Goal: Information Seeking & Learning: Learn about a topic

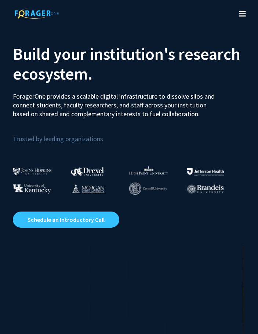
click at [240, 14] on icon "Toggle navigation" at bounding box center [242, 13] width 7 height 7
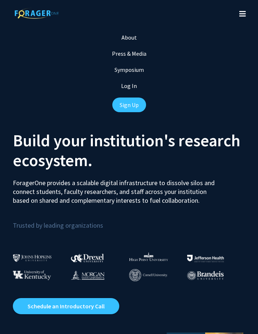
click at [130, 106] on link "Sign Up" at bounding box center [129, 104] width 34 height 15
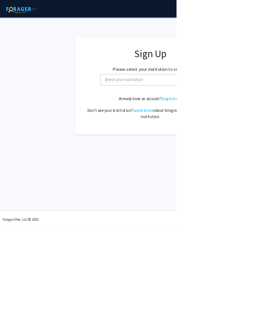
click at [237, 113] on span "Select your institution" at bounding box center [221, 116] width 143 height 15
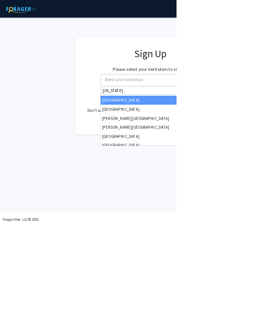
type input "Maryland"
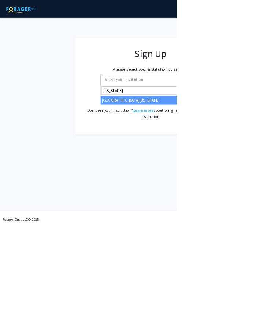
select select "31"
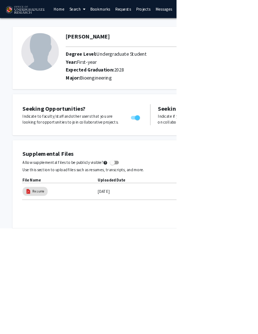
select select "first-year"
select select "2028"
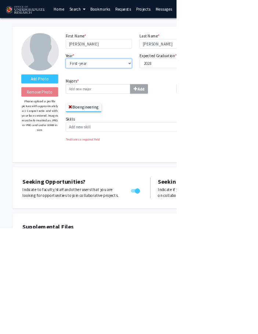
click at [185, 93] on select "--- First-year Sophomore Junior Senior Postbaccalaureate Certificate" at bounding box center [144, 93] width 97 height 14
select select "sophomore"
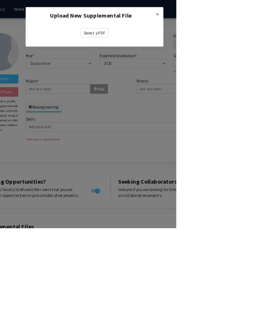
click at [158, 49] on label "Select a PDF" at bounding box center [138, 48] width 41 height 14
click at [0, 0] on input "Select a PDF" at bounding box center [0, 0] width 0 height 0
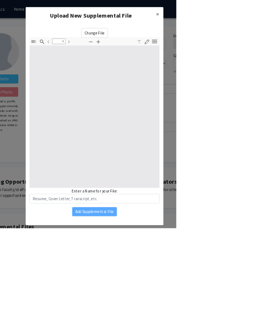
type input "1"
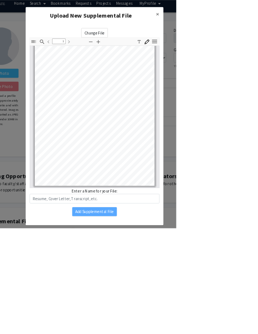
scroll to position [8, 58]
click at [189, 286] on input "text" at bounding box center [138, 291] width 190 height 14
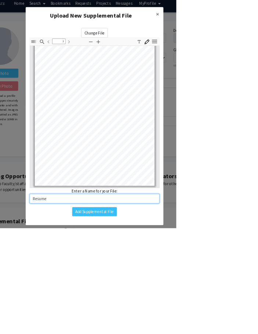
type input "Resume"
click at [171, 308] on button "Add Supplemental File" at bounding box center [138, 309] width 65 height 13
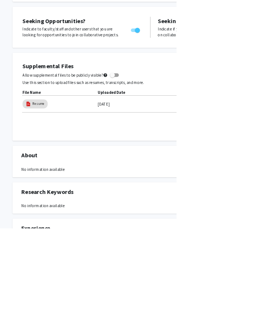
scroll to position [236, 0]
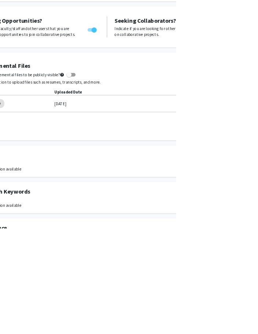
scroll to position [236, 63]
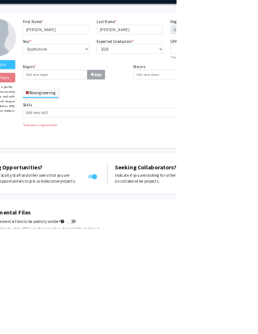
scroll to position [0, 63]
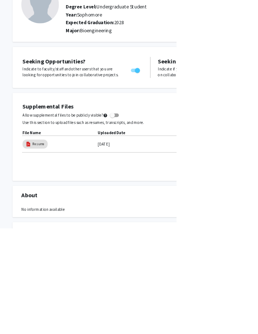
scroll to position [0, 0]
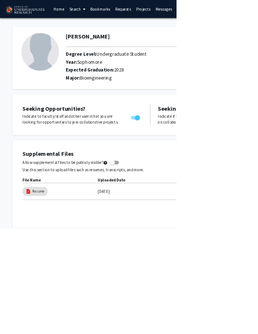
click at [116, 14] on link "Search" at bounding box center [112, 13] width 31 height 26
click at [90, 14] on link "Home" at bounding box center [86, 13] width 23 height 26
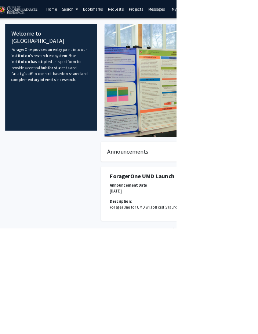
scroll to position [0, 11]
click at [99, 13] on link "Search" at bounding box center [101, 13] width 31 height 26
click at [104, 30] on span "Faculty/Staff" at bounding box center [113, 33] width 54 height 15
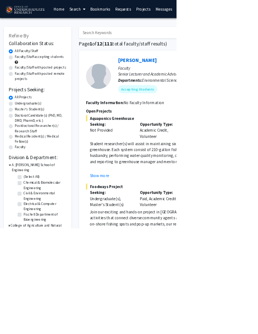
click at [22, 82] on label "Faculty/Staff accepting students" at bounding box center [58, 83] width 72 height 8
click at [22, 82] on input "Faculty/Staff accepting students" at bounding box center [24, 81] width 5 height 5
radio input "true"
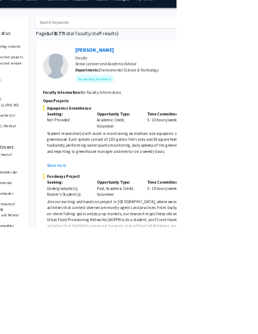
scroll to position [18, 63]
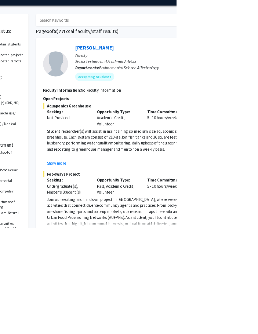
click at [72, 333] on button "Show more" at bounding box center [83, 338] width 28 height 9
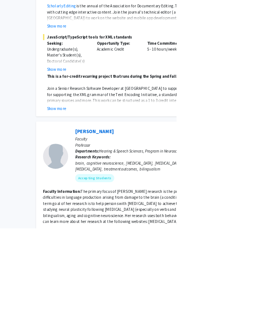
scroll to position [1006, 63]
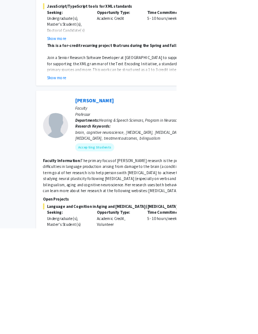
scroll to position [1085, 63]
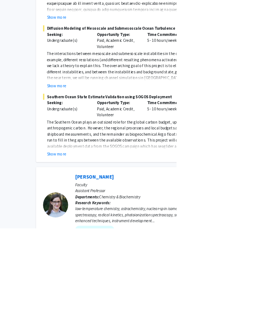
scroll to position [2096, 63]
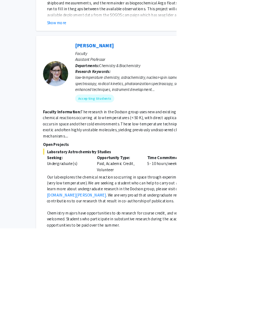
scroll to position [2289, 63]
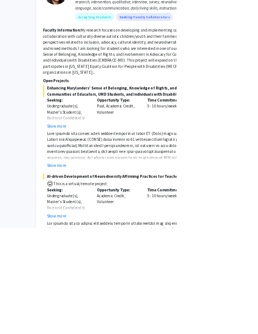
scroll to position [3608, 63]
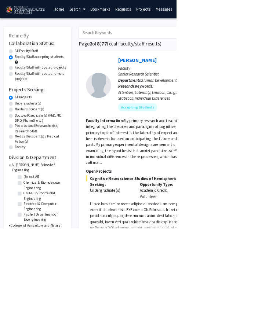
click at [34, 255] on label "(Select All)" at bounding box center [45, 259] width 23 height 8
click at [34, 255] on input "(Select All)" at bounding box center [36, 257] width 5 height 5
checkbox input "true"
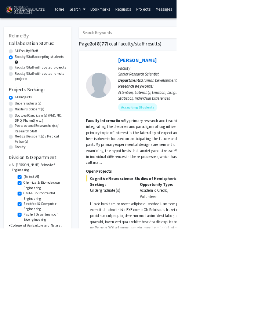
checkbox input "true"
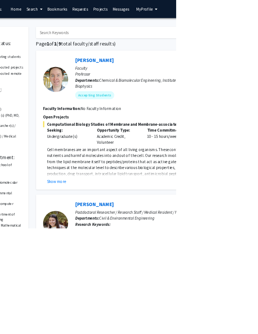
scroll to position [0, 63]
click at [73, 262] on button "Show more" at bounding box center [83, 265] width 28 height 9
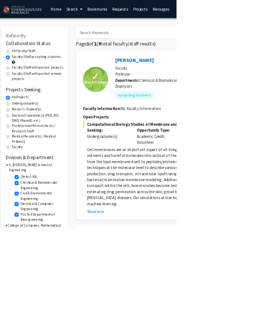
scroll to position [0, 0]
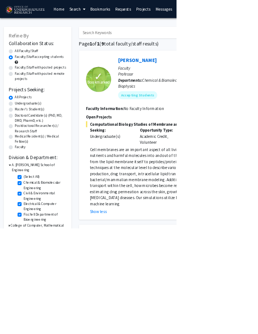
click at [34, 255] on label "(Select All)" at bounding box center [45, 259] width 23 height 8
click at [34, 255] on input "(Select All)" at bounding box center [36, 257] width 5 height 5
checkbox input "false"
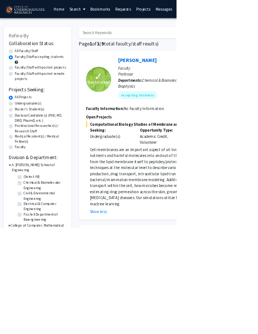
checkbox input "false"
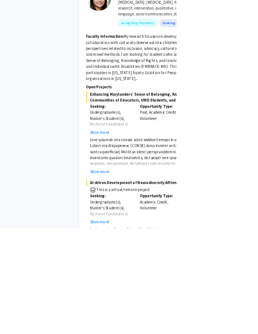
scroll to position [3194, 0]
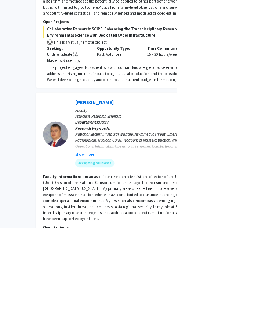
scroll to position [1089, 63]
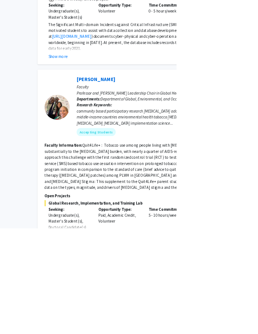
scroll to position [1363, 61]
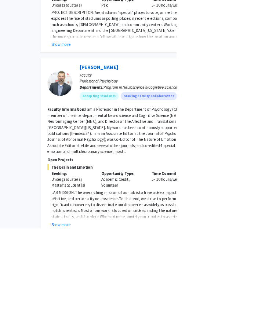
scroll to position [1991, 56]
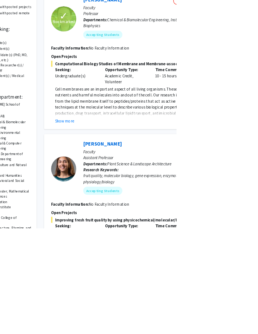
scroll to position [89, 51]
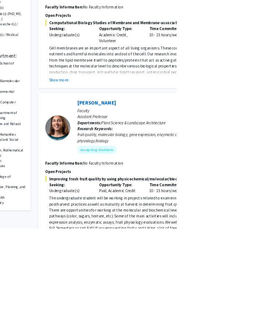
scroll to position [148, 60]
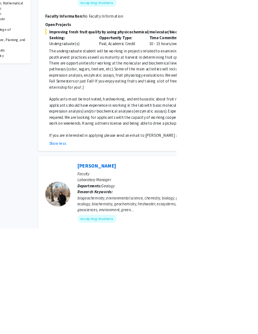
scroll to position [364, 60]
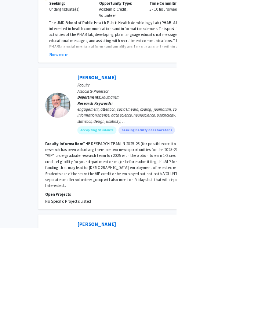
scroll to position [1878, 60]
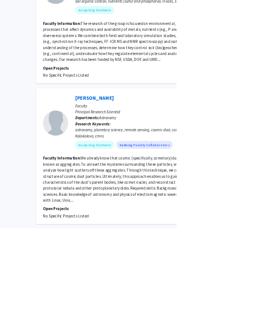
scroll to position [1373, 63]
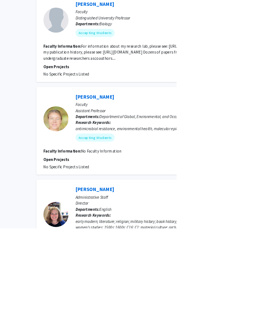
scroll to position [1082, 62]
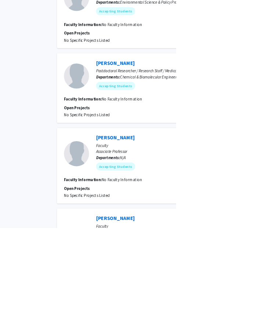
scroll to position [874, 33]
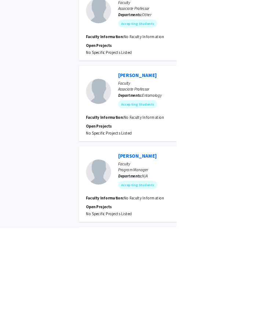
scroll to position [804, 0]
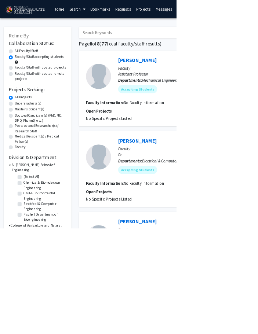
click at [34, 255] on label "(Select All)" at bounding box center [45, 259] width 23 height 8
click at [34, 255] on input "(Select All)" at bounding box center [36, 257] width 5 height 5
checkbox input "true"
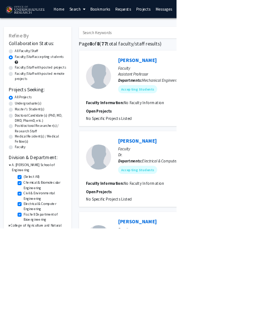
checkbox input "true"
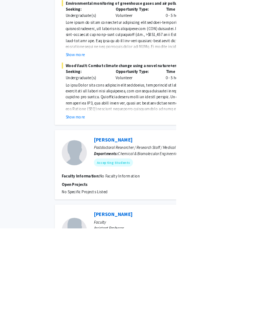
scroll to position [625, 36]
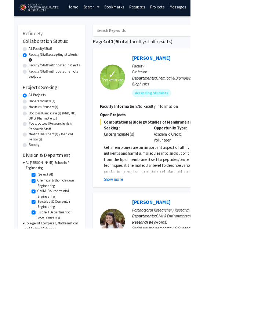
scroll to position [0, 0]
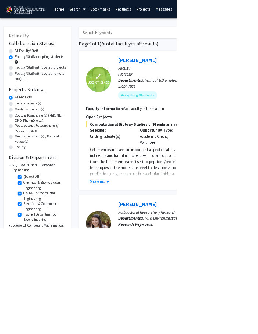
click at [34, 255] on label "(Select All)" at bounding box center [45, 259] width 23 height 8
click at [34, 255] on input "(Select All)" at bounding box center [36, 257] width 5 height 5
checkbox input "false"
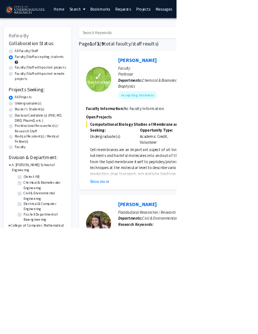
checkbox input "false"
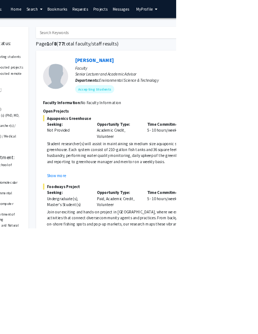
scroll to position [0, 63]
click at [85, 12] on link "Bookmarks" at bounding box center [84, 13] width 36 height 26
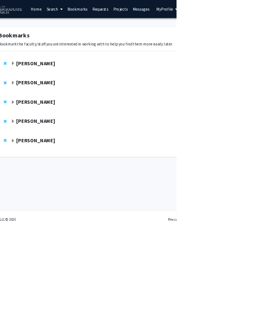
click at [26, 205] on strong "[PERSON_NAME]" at bounding box center [52, 205] width 56 height 9
click at [26, 207] on strong "[PERSON_NAME]" at bounding box center [52, 205] width 56 height 9
click at [24, 177] on strong "[PERSON_NAME]" at bounding box center [52, 177] width 56 height 9
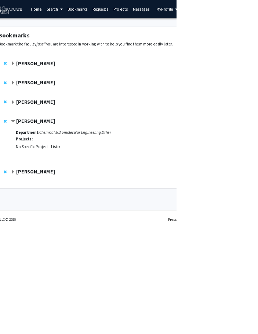
click at [25, 178] on strong "[PERSON_NAME]" at bounding box center [52, 177] width 56 height 9
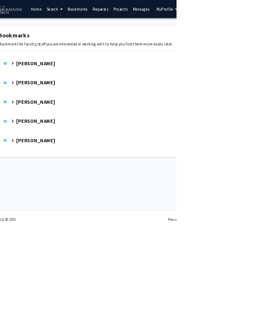
click at [24, 148] on strong "[PERSON_NAME]" at bounding box center [52, 148] width 56 height 9
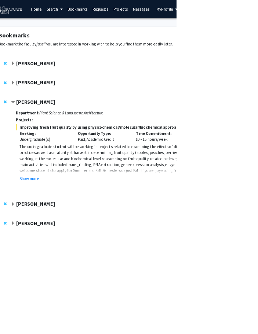
click at [20, 122] on span "Expand Heather Wipfli Bookmark" at bounding box center [19, 121] width 6 height 6
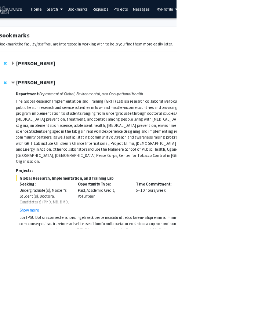
click at [24, 95] on strong "[PERSON_NAME]" at bounding box center [52, 92] width 56 height 9
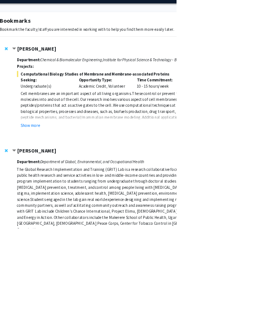
scroll to position [21, 32]
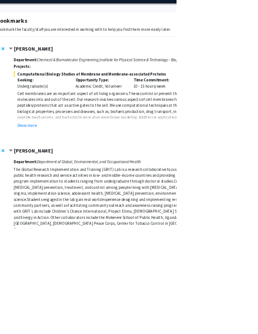
click at [36, 184] on button "Show more" at bounding box center [39, 183] width 28 height 9
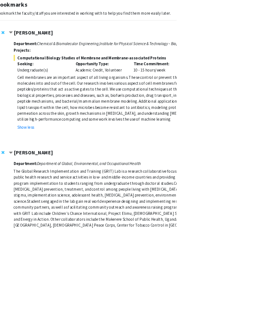
scroll to position [0, 37]
